Goal: Obtain resource: Download file/media

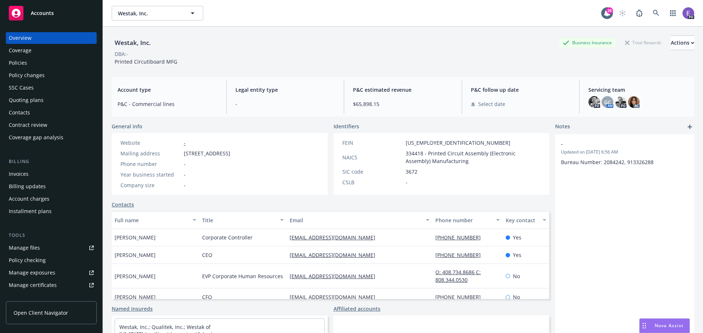
click at [37, 12] on span "Accounts" at bounding box center [42, 13] width 23 height 6
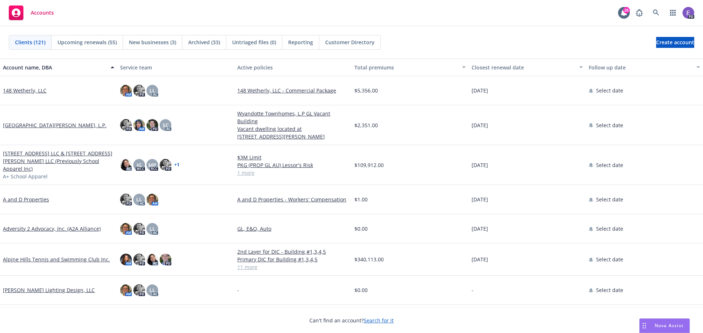
click at [32, 157] on link "[STREET_ADDRESS] LLC & [STREET_ADDRESS][PERSON_NAME] LLC (Previously School App…" at bounding box center [58, 161] width 111 height 23
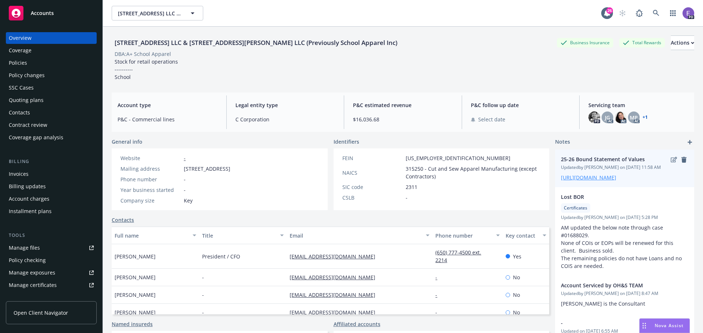
click at [568, 181] on link "[URL][DOMAIN_NAME]" at bounding box center [588, 177] width 55 height 7
